Goal: Information Seeking & Learning: Learn about a topic

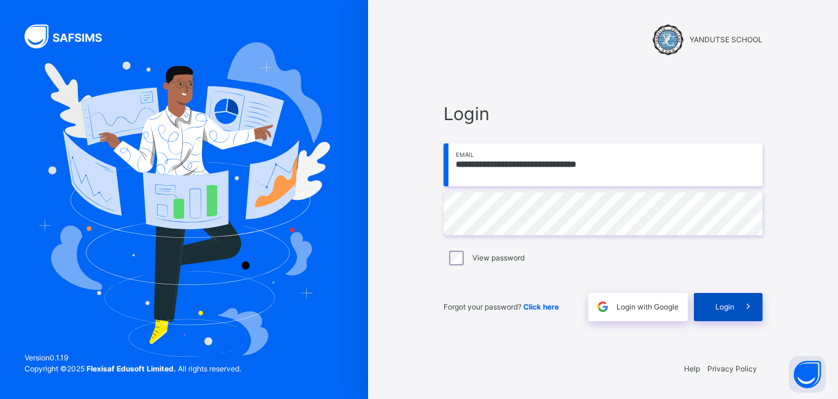
click at [716, 306] on span "Login" at bounding box center [724, 307] width 19 height 11
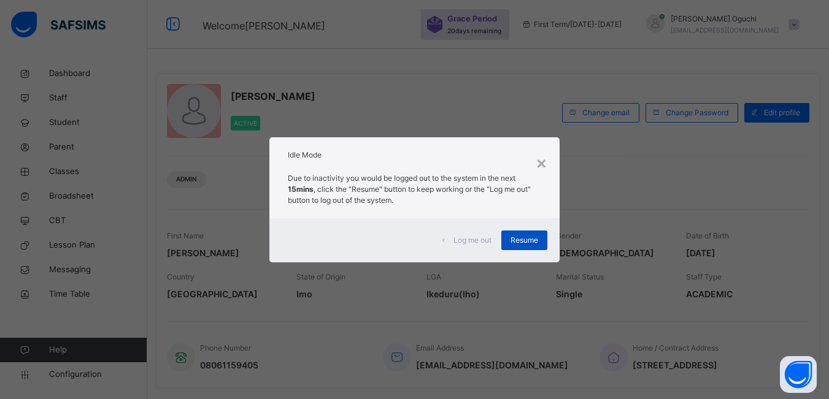
click at [530, 237] on span "Resume" at bounding box center [524, 240] width 28 height 11
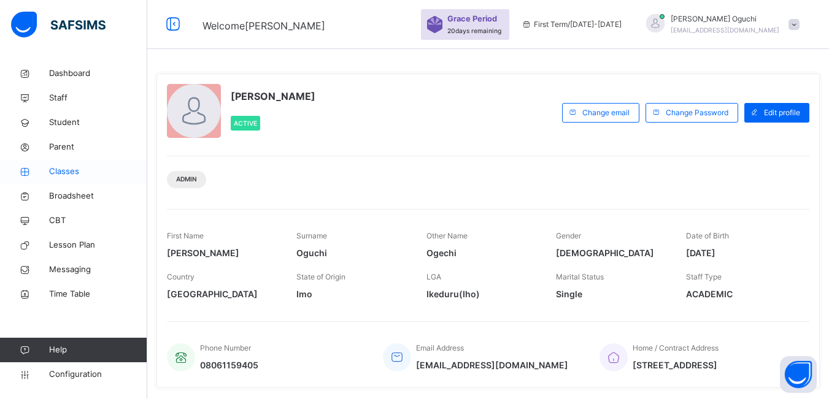
click at [79, 172] on span "Classes" at bounding box center [98, 172] width 98 height 12
click at [78, 171] on span "Classes" at bounding box center [98, 172] width 98 height 12
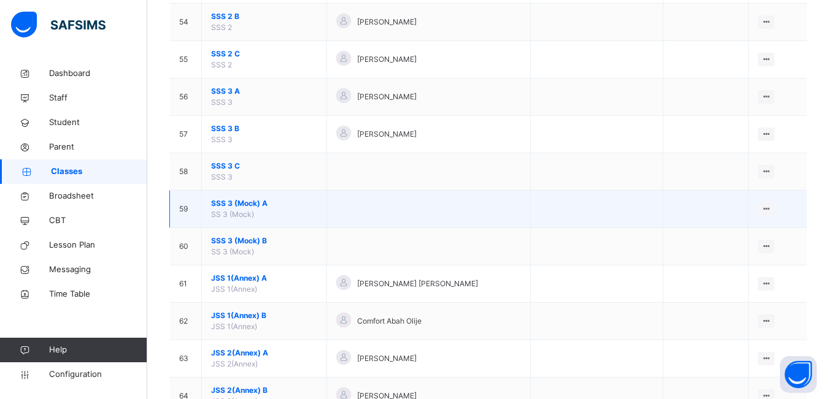
scroll to position [2147, 0]
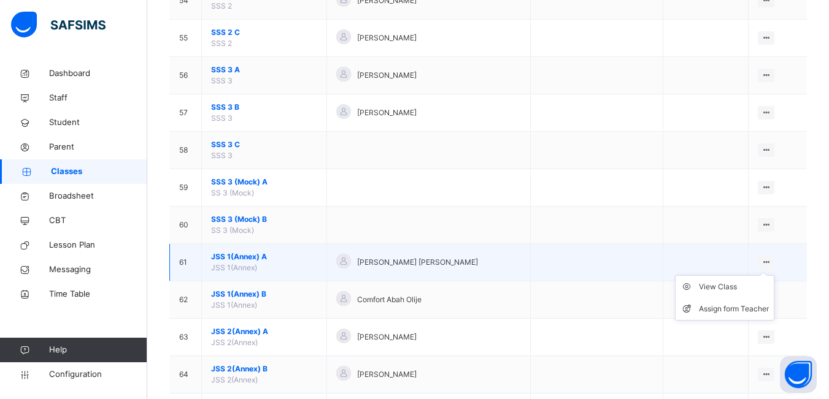
click at [771, 261] on icon at bounding box center [765, 262] width 10 height 9
click at [729, 287] on div "View Class" at bounding box center [734, 287] width 70 height 12
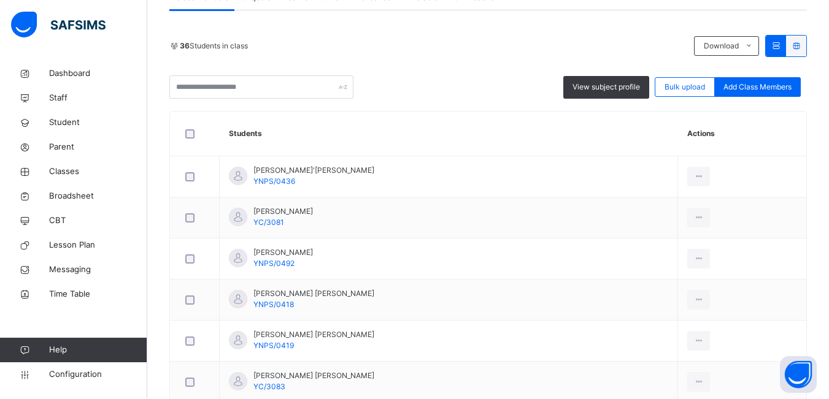
scroll to position [307, 0]
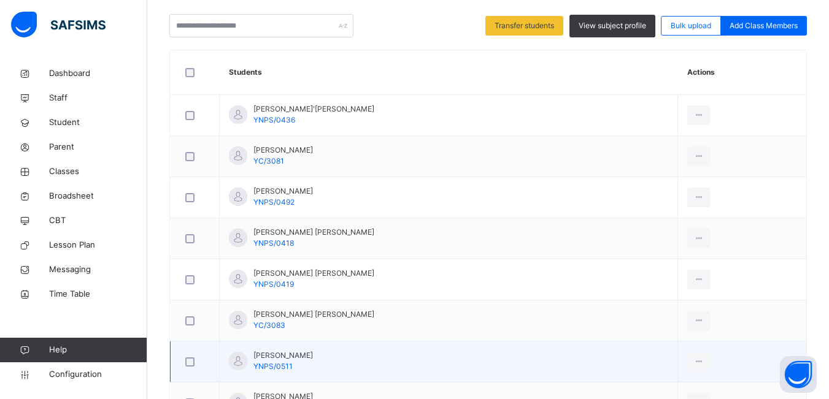
click at [193, 329] on div at bounding box center [195, 321] width 30 height 26
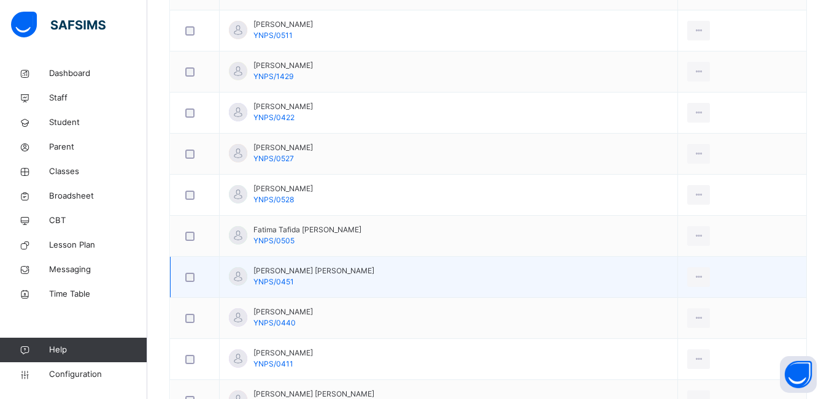
scroll to position [675, 0]
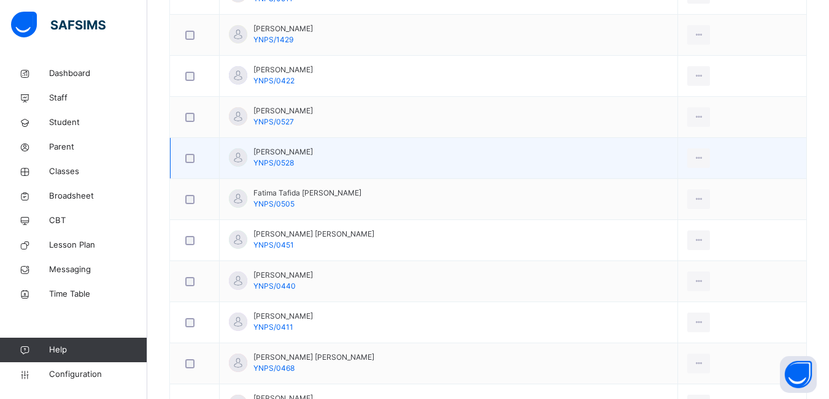
click at [195, 161] on div at bounding box center [195, 158] width 24 height 9
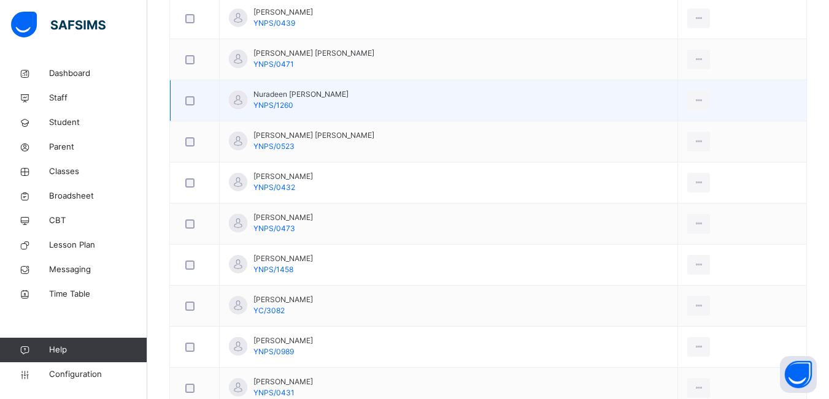
scroll to position [1533, 0]
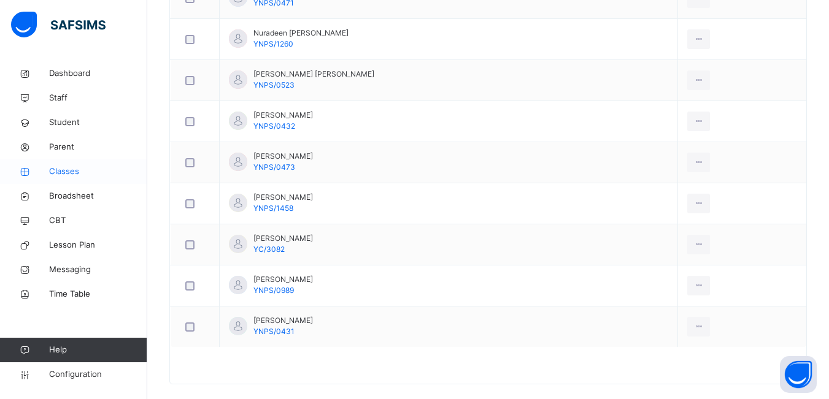
drag, startPoint x: 72, startPoint y: 172, endPoint x: 126, endPoint y: 169, distance: 53.4
click at [72, 172] on span "Classes" at bounding box center [98, 172] width 98 height 12
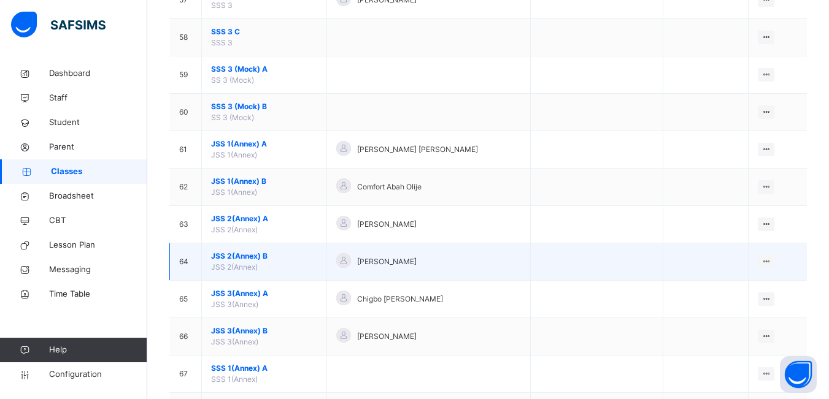
scroll to position [2269, 0]
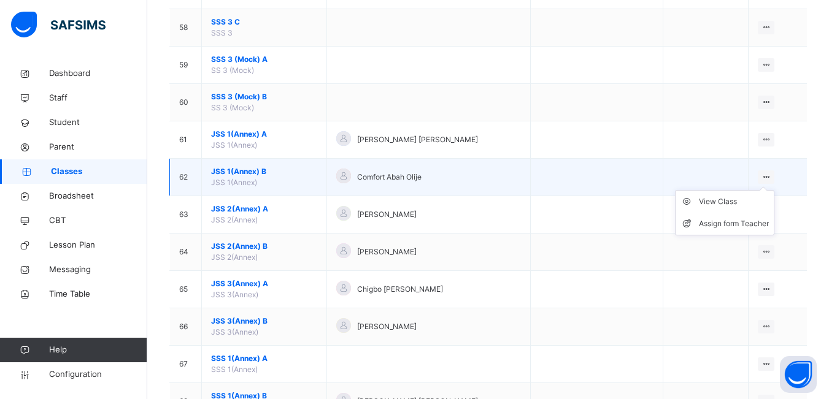
click at [770, 175] on icon at bounding box center [765, 176] width 10 height 9
click at [717, 198] on div "View Class" at bounding box center [734, 202] width 70 height 12
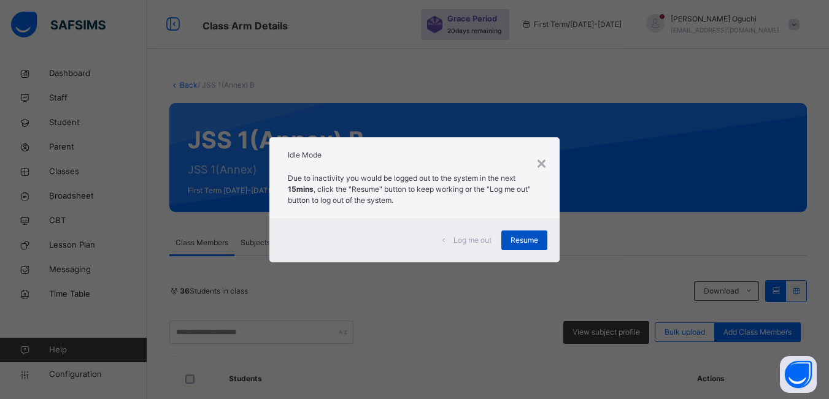
click at [524, 238] on span "Resume" at bounding box center [524, 240] width 28 height 11
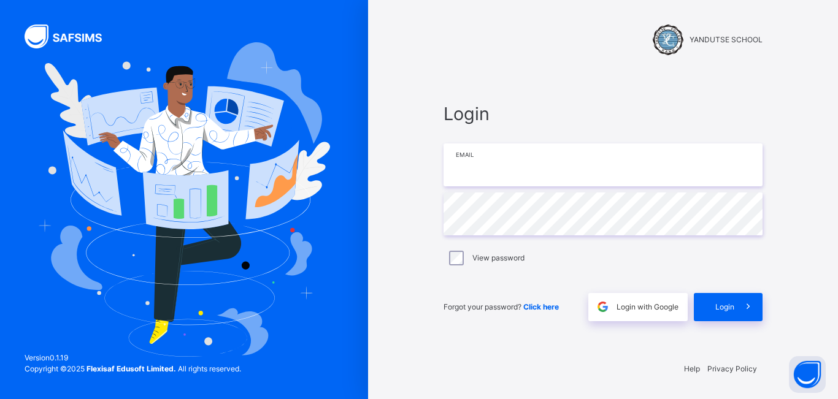
type input "**********"
click at [529, 245] on div "View password" at bounding box center [602, 258] width 319 height 26
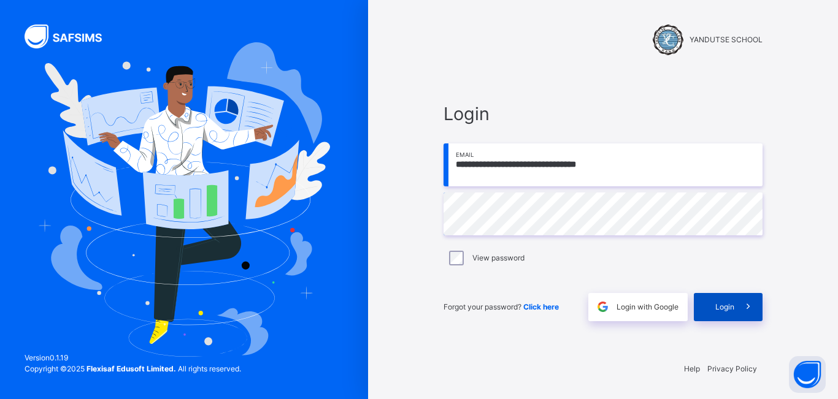
click at [732, 306] on span "Login" at bounding box center [724, 307] width 19 height 11
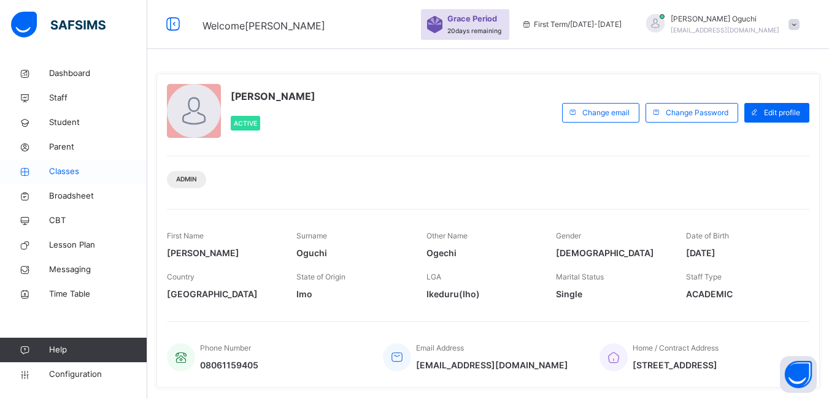
click at [70, 171] on span "Classes" at bounding box center [98, 172] width 98 height 12
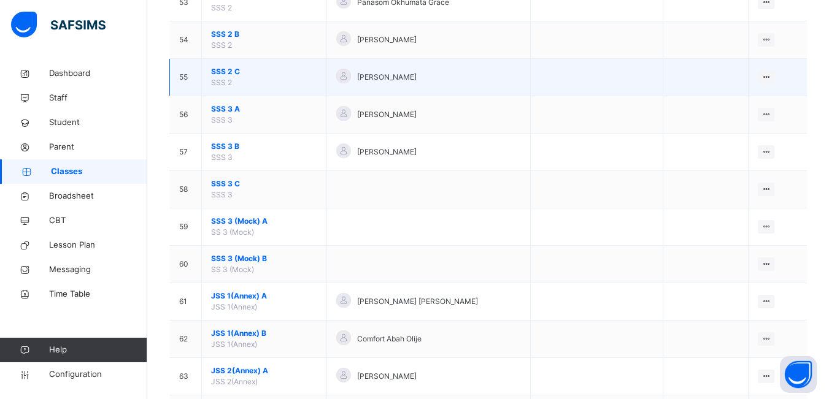
scroll to position [2147, 0]
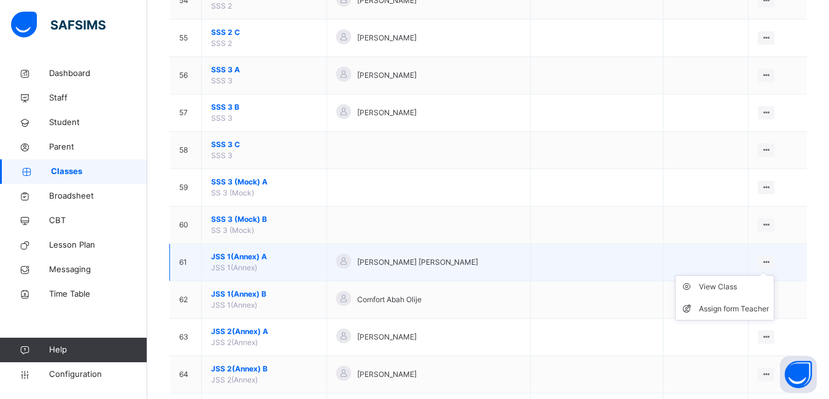
click at [771, 261] on icon at bounding box center [765, 262] width 10 height 9
click at [721, 285] on div "View Class" at bounding box center [734, 287] width 70 height 12
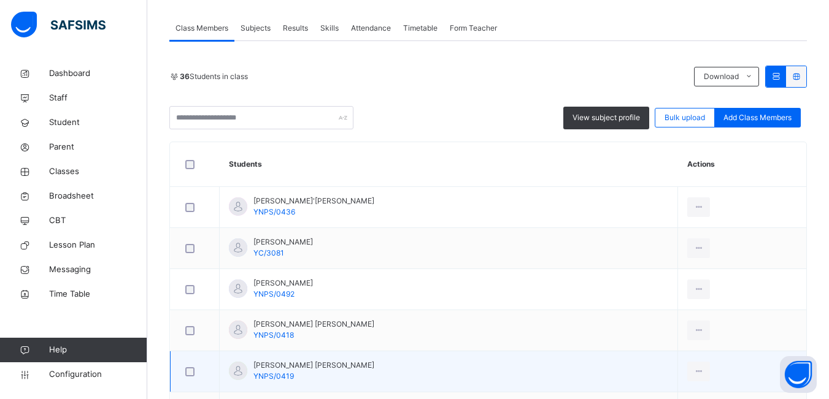
scroll to position [245, 0]
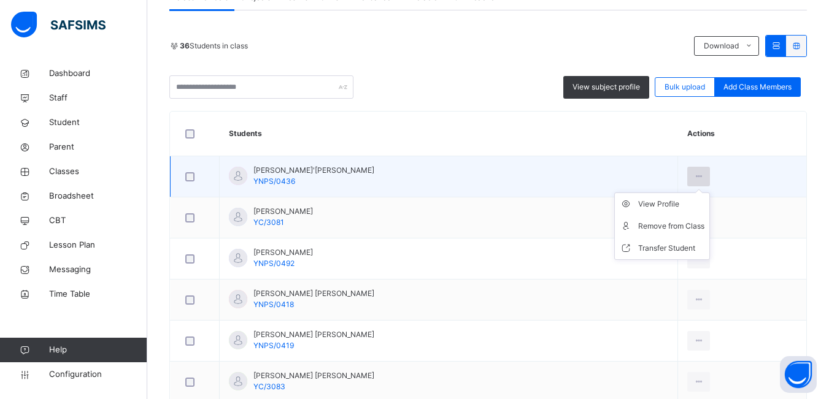
click at [696, 176] on icon at bounding box center [698, 176] width 10 height 11
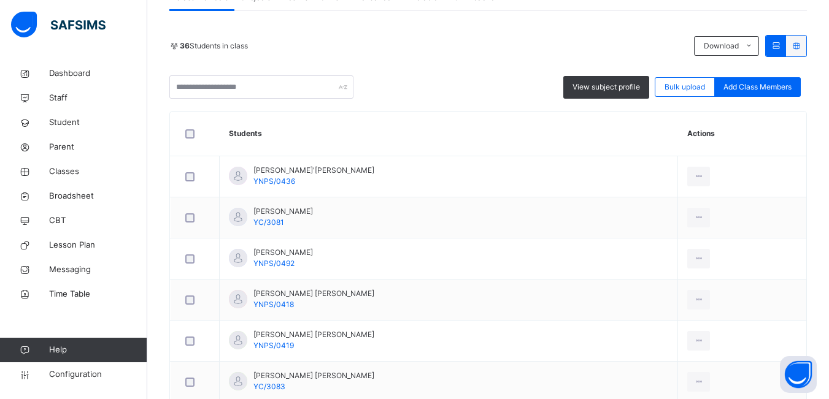
drag, startPoint x: 695, startPoint y: 172, endPoint x: 635, endPoint y: 115, distance: 82.4
click at [695, 171] on icon at bounding box center [698, 176] width 10 height 11
click at [609, 82] on span "View subject profile" at bounding box center [605, 87] width 67 height 11
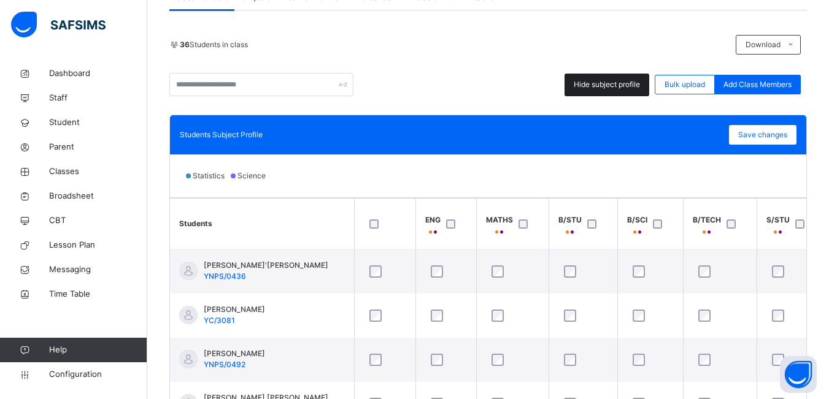
click at [617, 85] on span "Hide subject profile" at bounding box center [606, 84] width 66 height 11
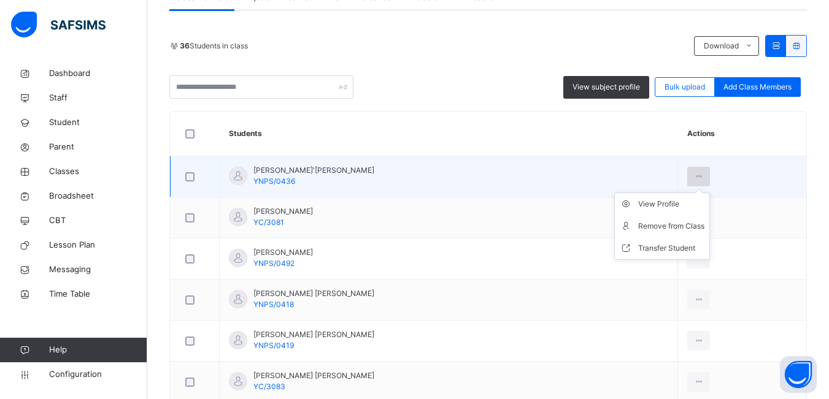
click at [698, 174] on icon at bounding box center [698, 176] width 10 height 11
click at [661, 202] on div "View Profile" at bounding box center [671, 204] width 66 height 12
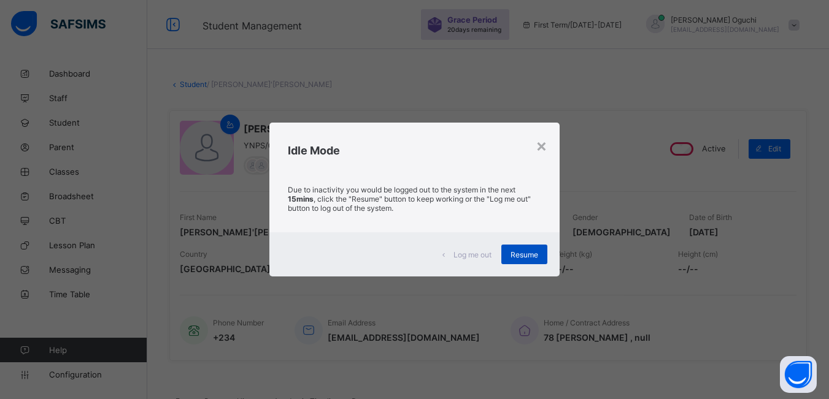
click at [521, 254] on span "Resume" at bounding box center [524, 254] width 28 height 9
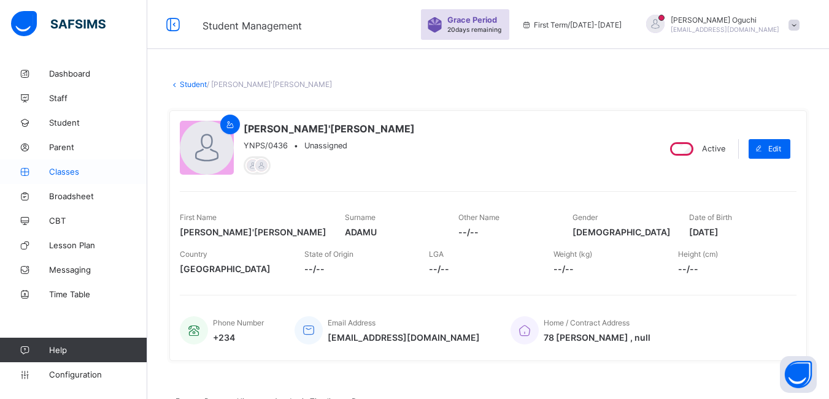
click at [64, 172] on span "Classes" at bounding box center [98, 172] width 98 height 10
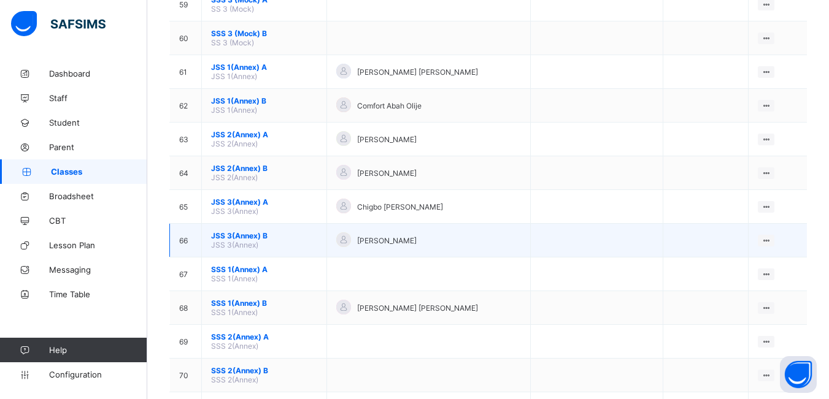
scroll to position [2085, 0]
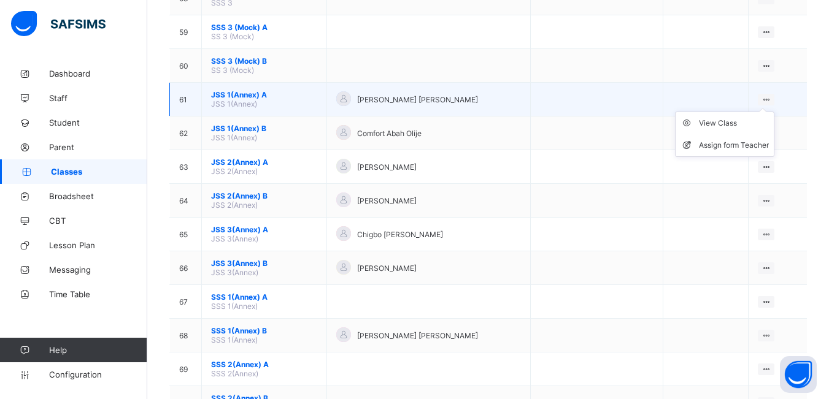
click at [768, 99] on icon at bounding box center [765, 99] width 10 height 9
click at [725, 124] on div "View Class" at bounding box center [734, 123] width 70 height 12
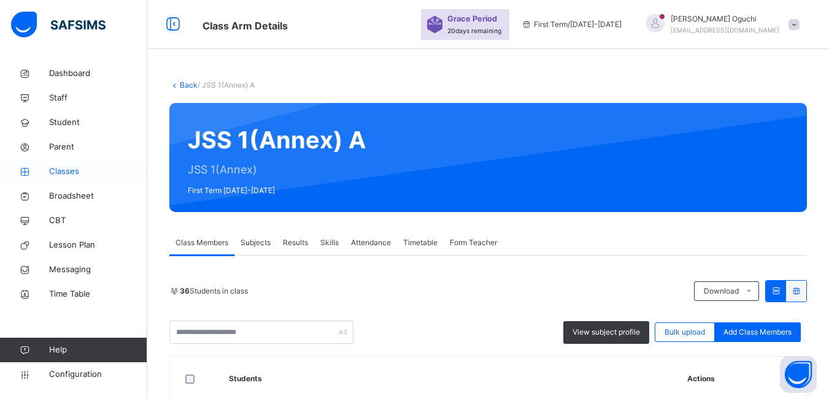
click at [68, 172] on span "Classes" at bounding box center [98, 172] width 98 height 12
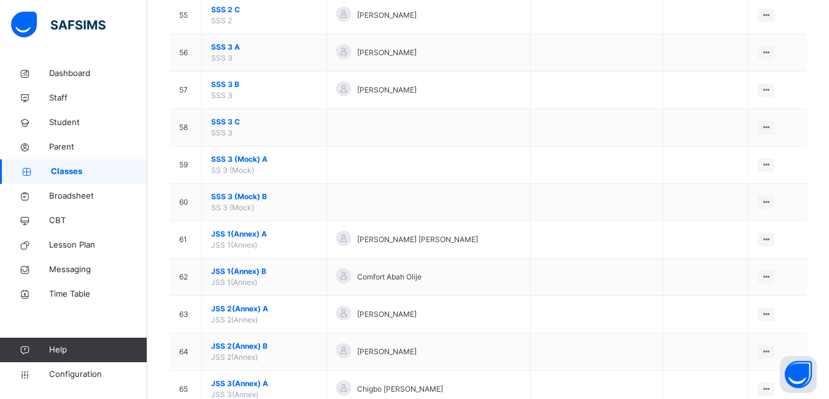
scroll to position [2208, 0]
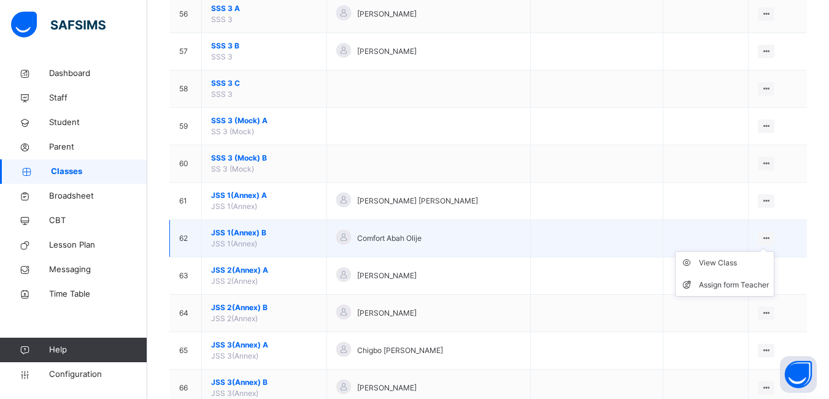
click at [771, 236] on icon at bounding box center [765, 238] width 10 height 9
click at [724, 261] on div "View Class" at bounding box center [734, 263] width 70 height 12
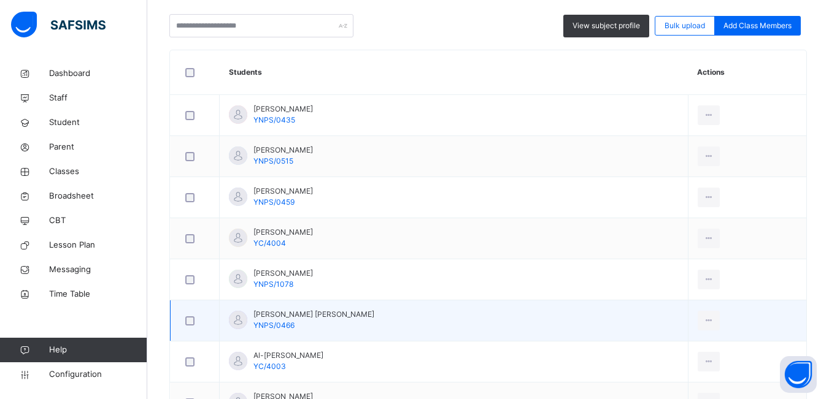
scroll to position [368, 0]
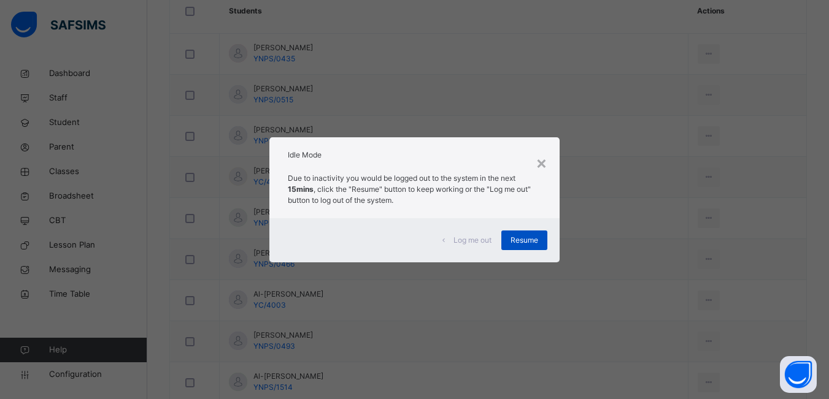
click at [518, 236] on span "Resume" at bounding box center [524, 240] width 28 height 11
click at [523, 241] on span "Resume" at bounding box center [524, 240] width 28 height 11
click at [529, 237] on span "Resume" at bounding box center [524, 240] width 28 height 11
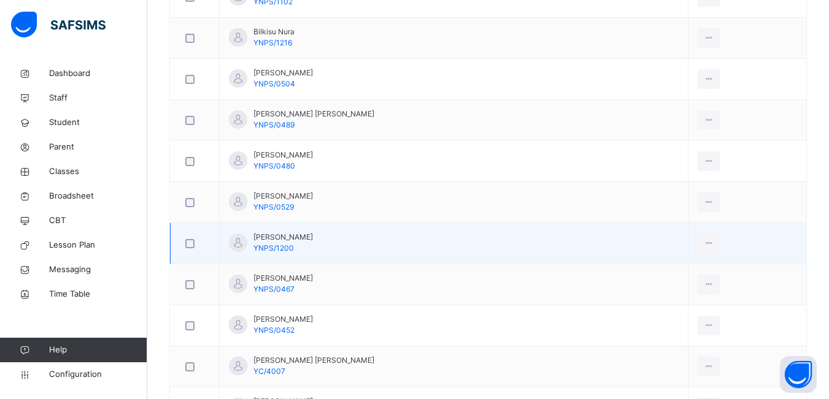
scroll to position [859, 0]
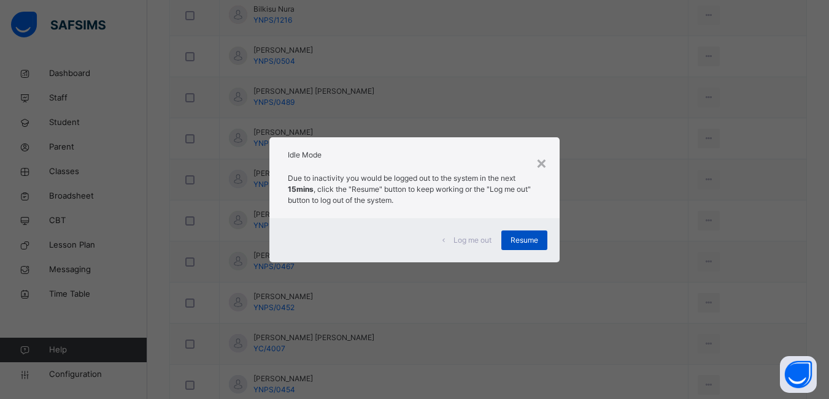
click at [529, 240] on span "Resume" at bounding box center [524, 240] width 28 height 11
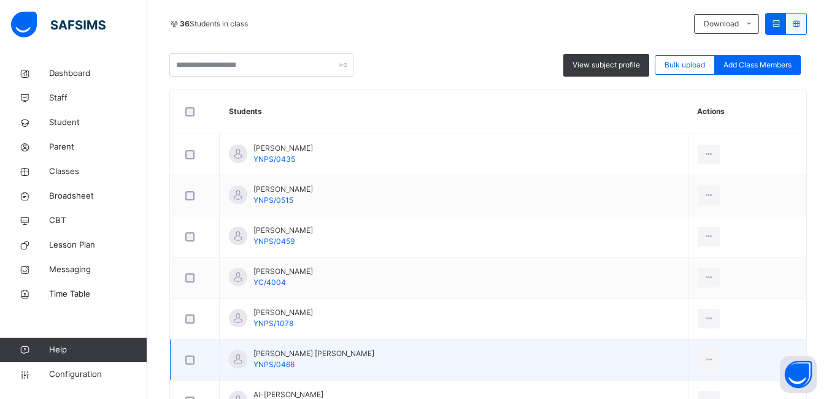
scroll to position [139, 0]
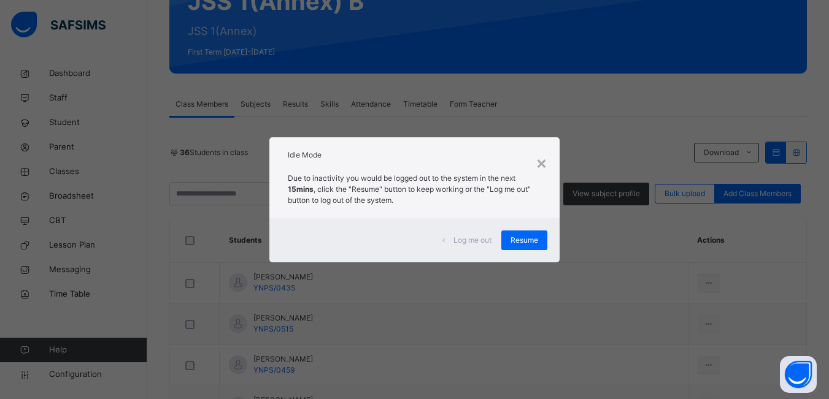
drag, startPoint x: 267, startPoint y: 209, endPoint x: 253, endPoint y: 218, distance: 16.7
click at [266, 209] on div "× Idle Mode Due to inactivity you would be logged out to the system in the next…" at bounding box center [414, 199] width 829 height 399
click at [533, 241] on span "Resume" at bounding box center [524, 240] width 28 height 11
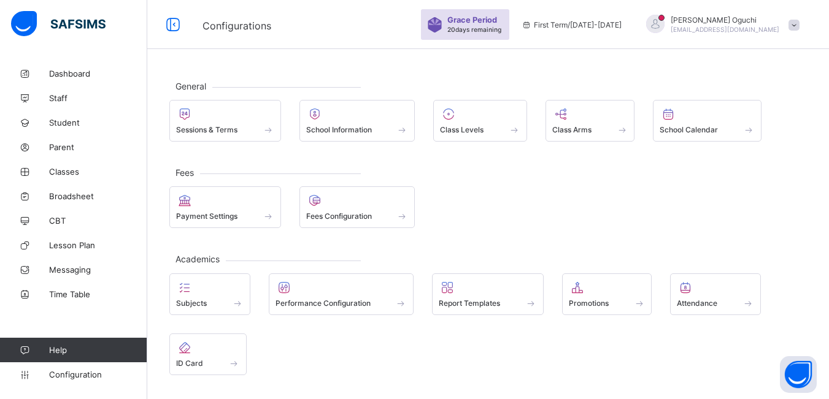
scroll to position [81, 0]
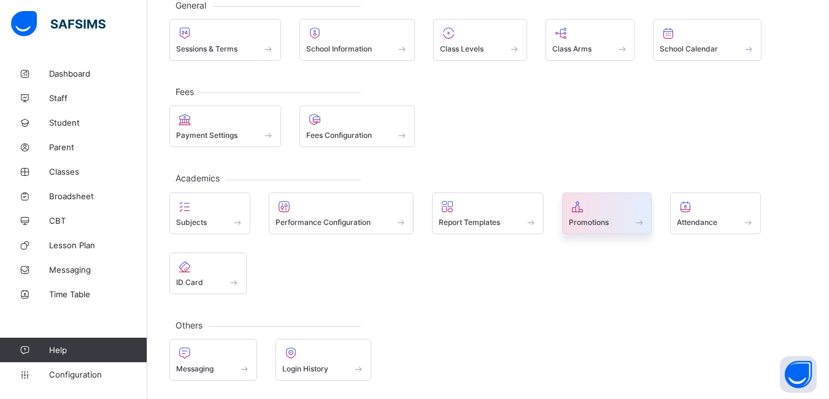
click at [597, 218] on span "Promotions" at bounding box center [589, 222] width 40 height 9
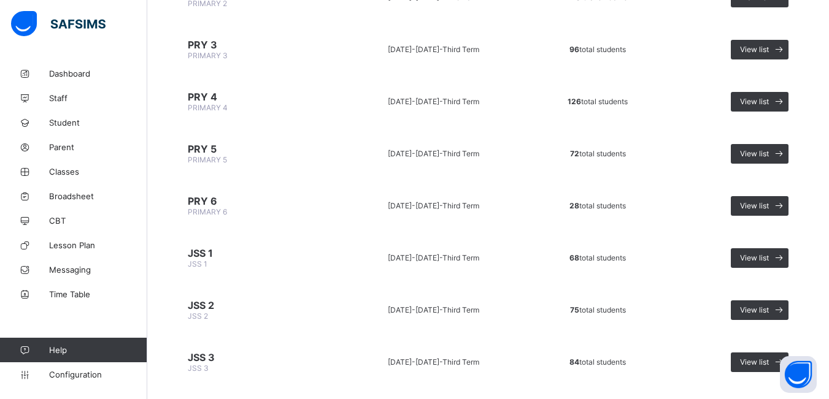
scroll to position [491, 0]
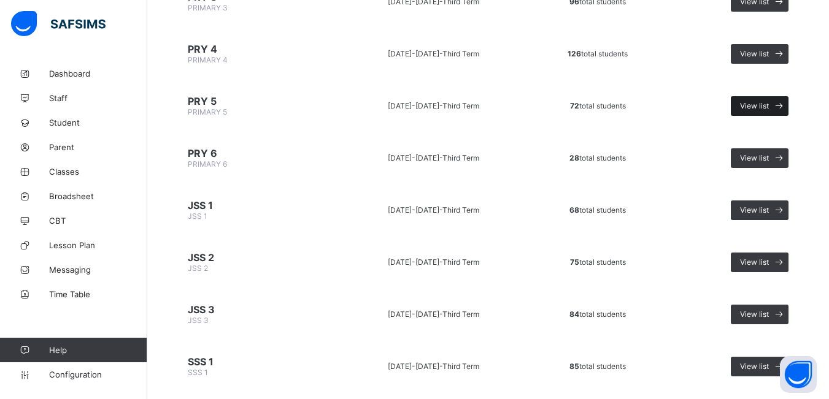
click at [761, 104] on span "View list" at bounding box center [754, 105] width 29 height 9
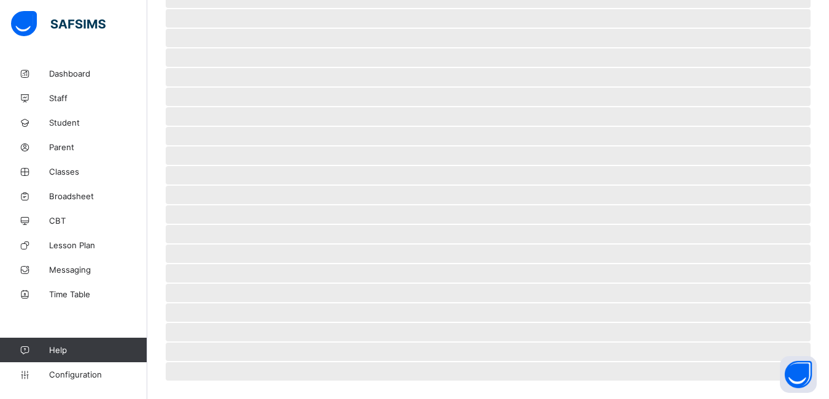
scroll to position [40, 0]
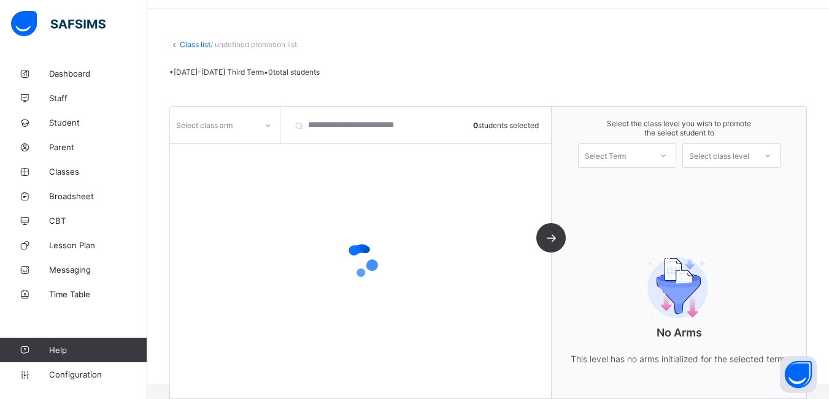
click at [263, 127] on div at bounding box center [268, 126] width 21 height 20
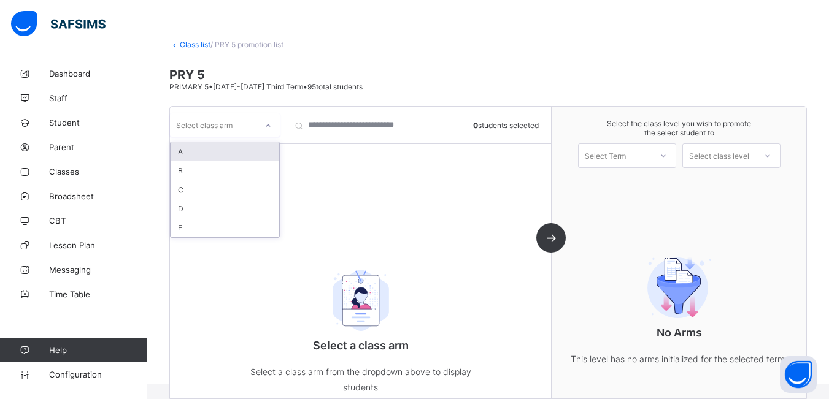
click at [254, 151] on div "A" at bounding box center [224, 151] width 109 height 19
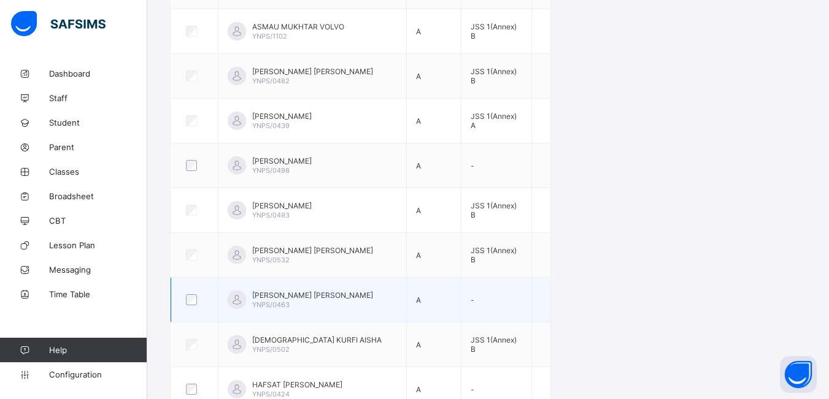
scroll to position [530, 0]
